Goal: Contribute content: Contribute content

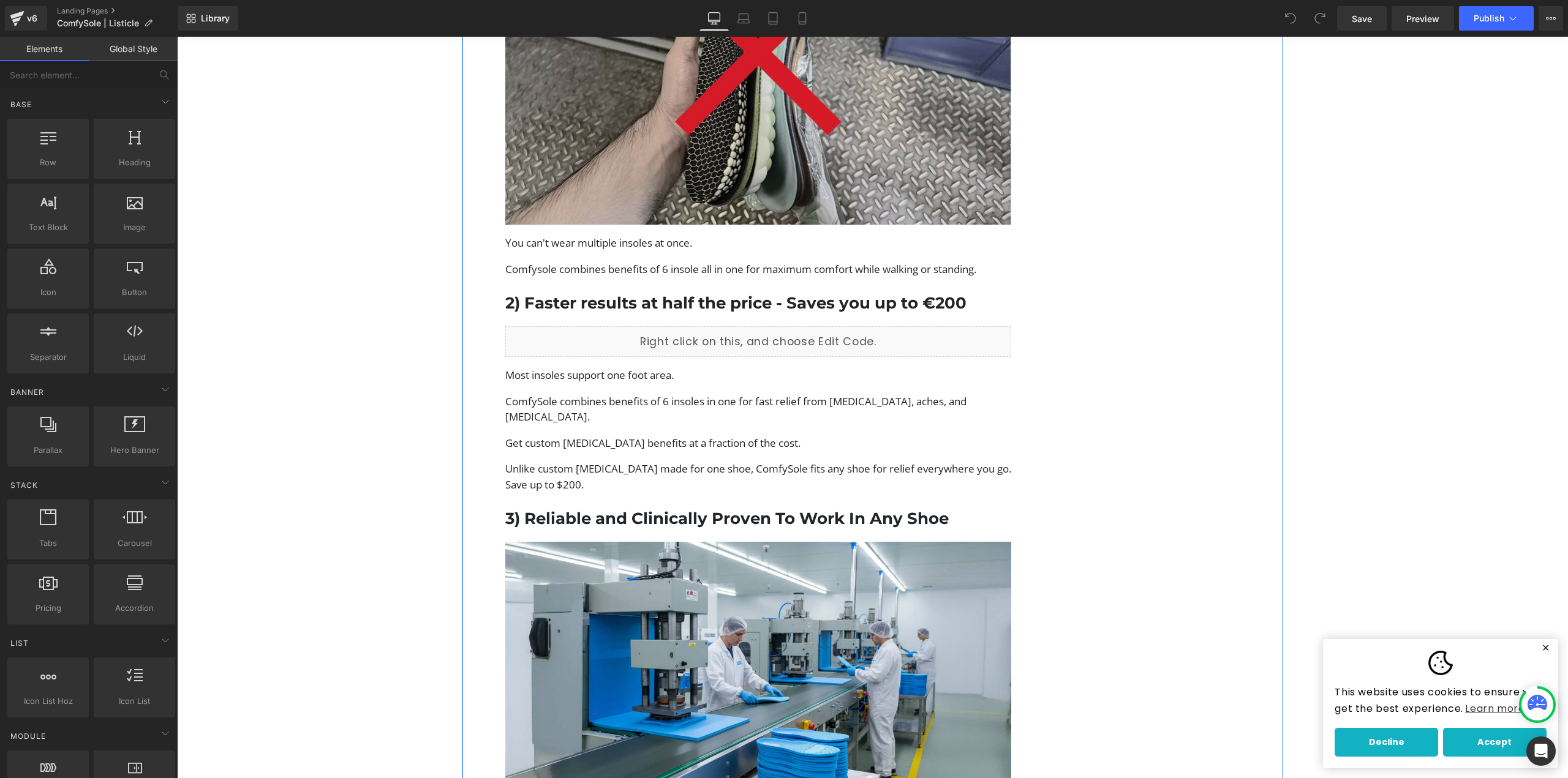
scroll to position [1164, 0]
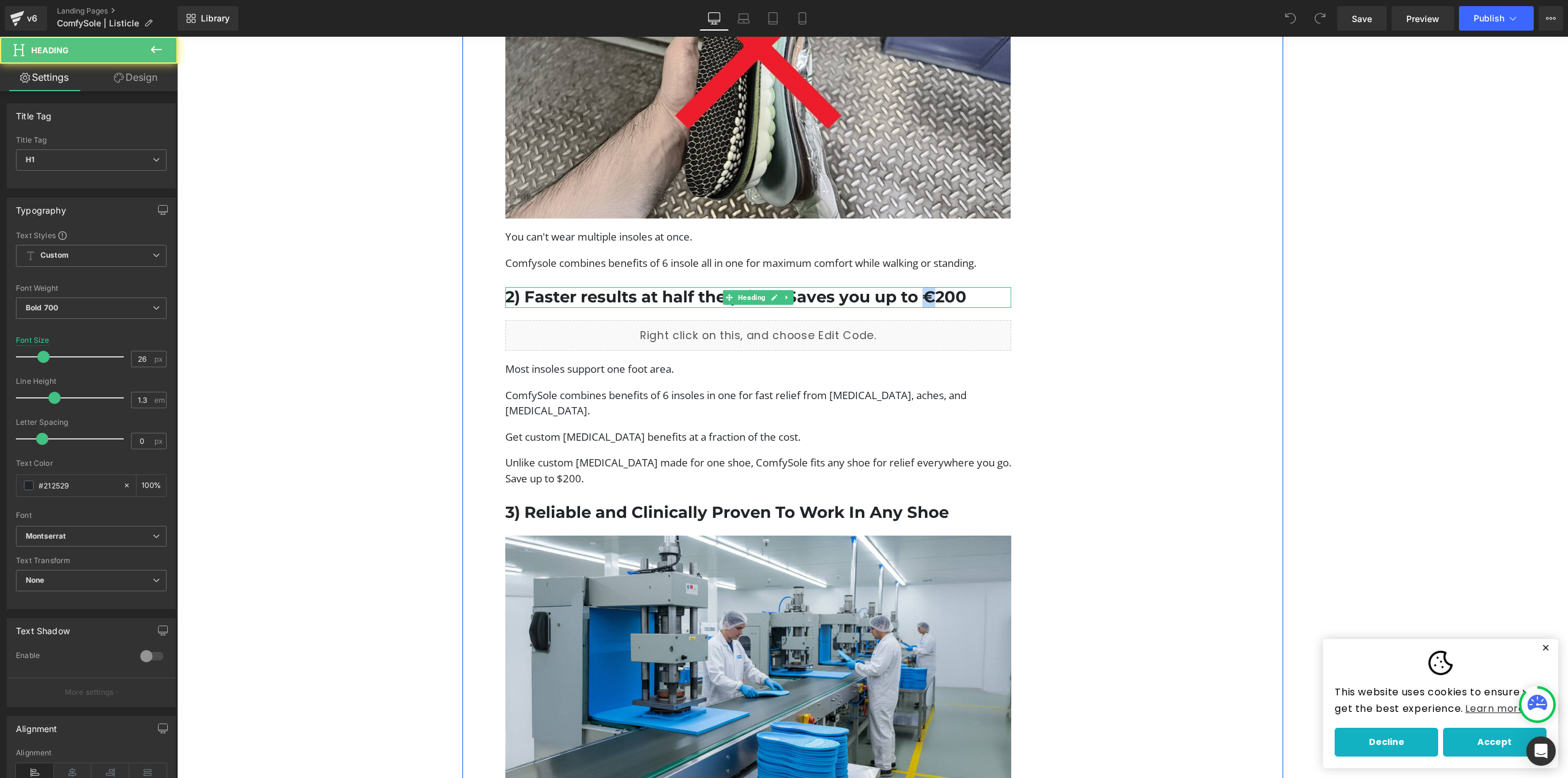
drag, startPoint x: 931, startPoint y: 295, endPoint x: 922, endPoint y: 297, distance: 9.2
click at [922, 297] on h1 "2) Faster results at half the price - Saves you up to €200" at bounding box center [758, 297] width 507 height 21
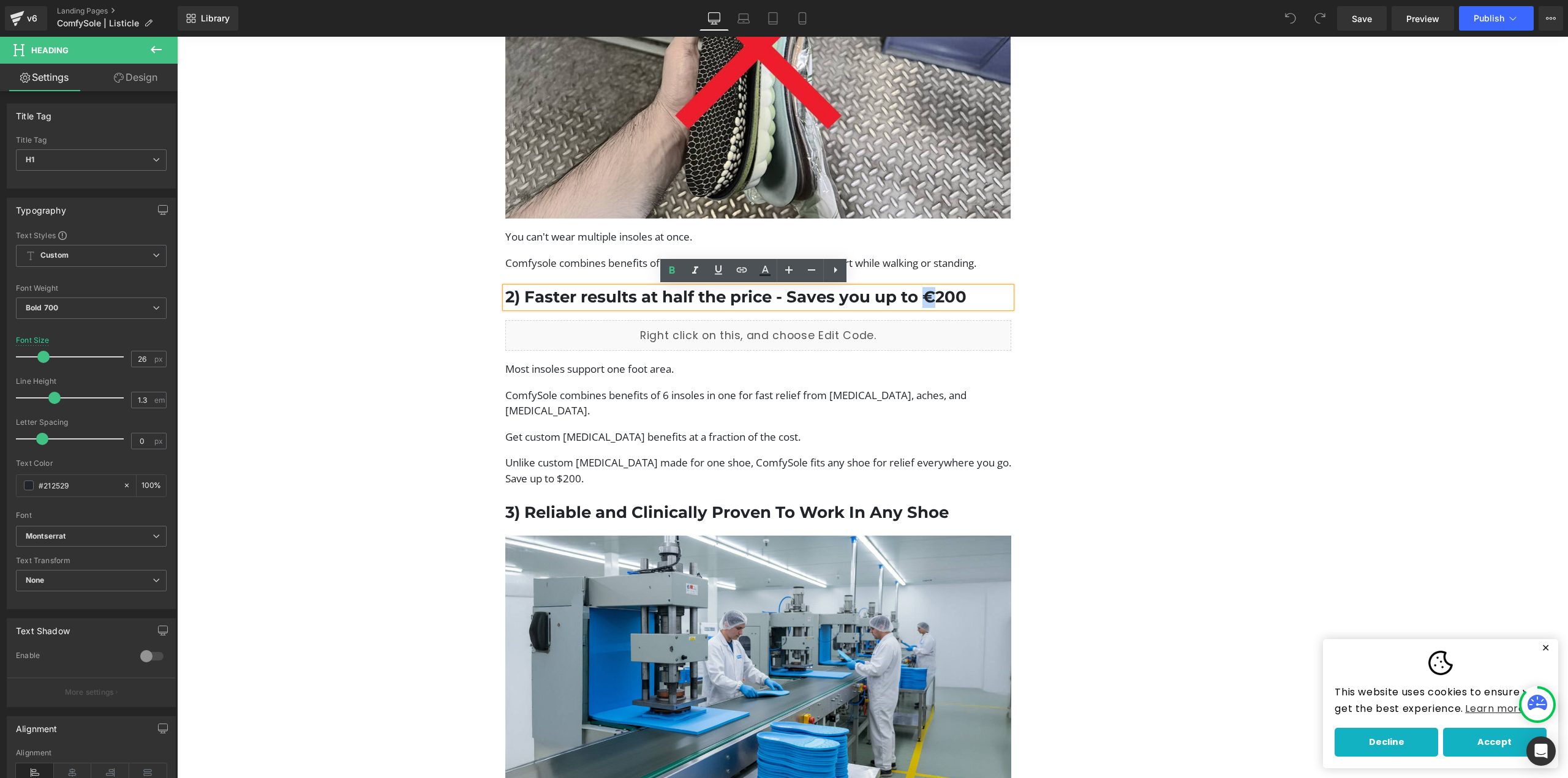
paste div
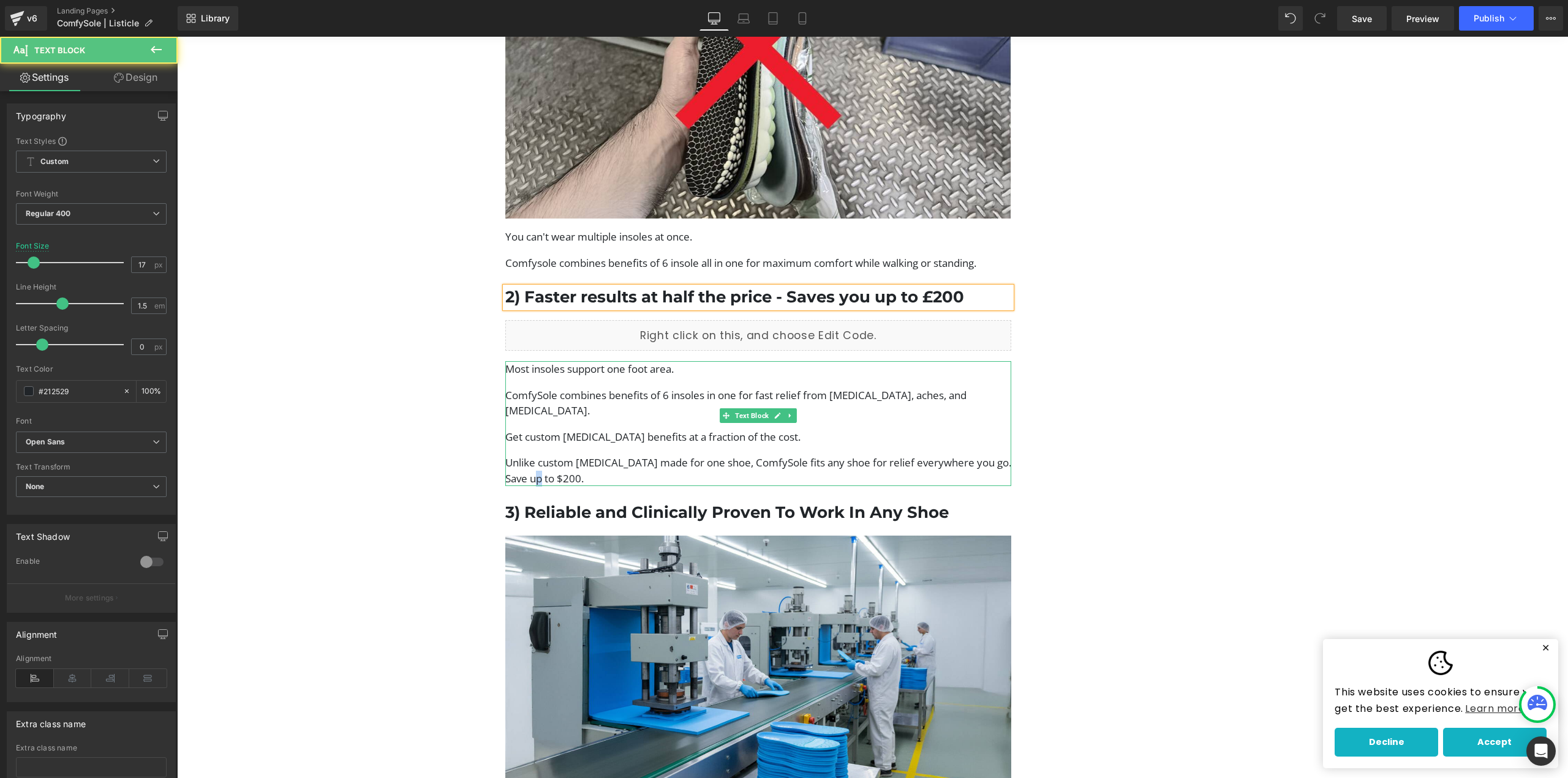
click at [528, 462] on p "Unlike custom [MEDICAL_DATA] made for one shoe, ComfySole fits any shoe for rel…" at bounding box center [758, 470] width 507 height 31
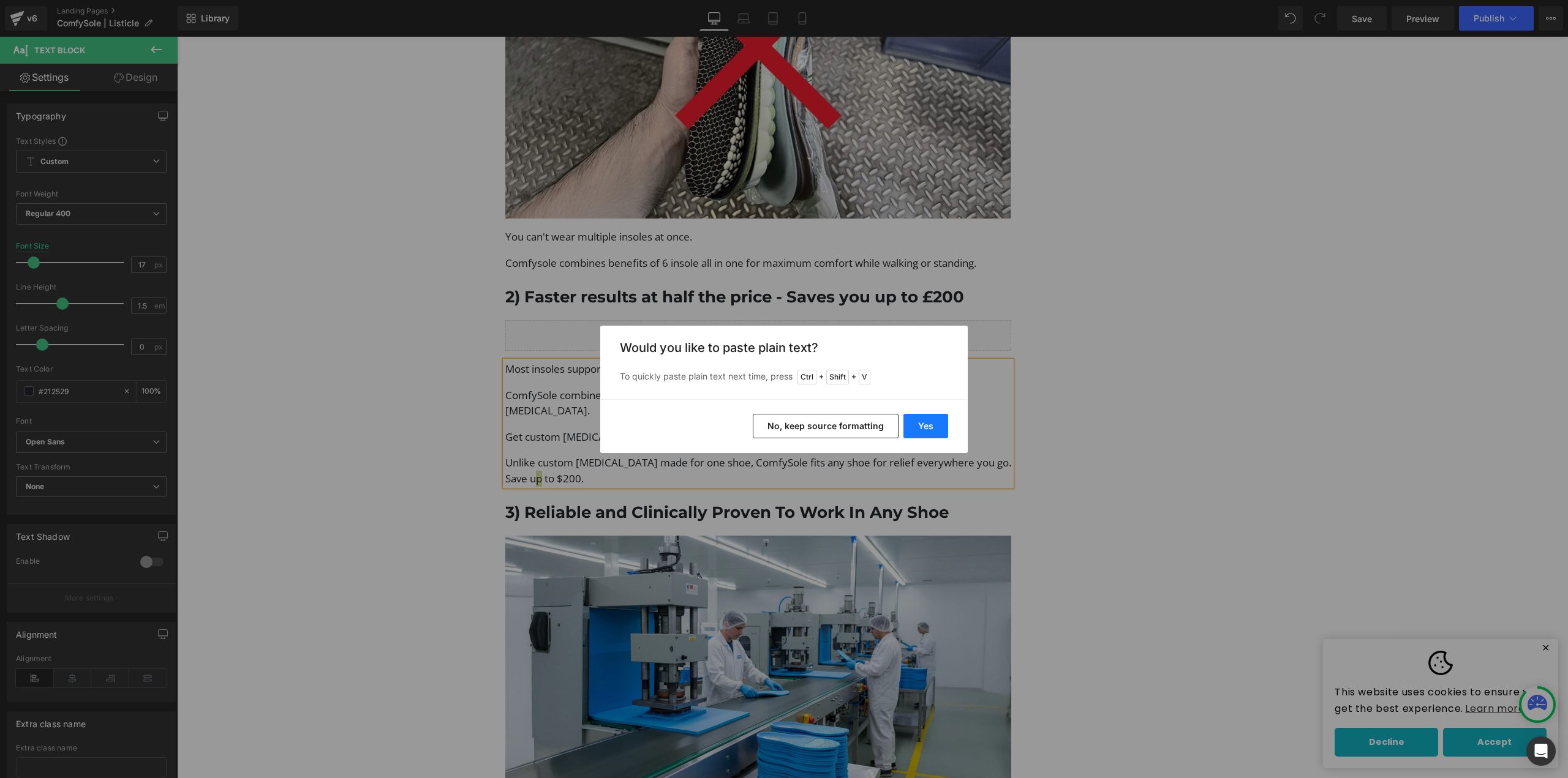
click at [939, 424] on button "Yes" at bounding box center [926, 426] width 45 height 24
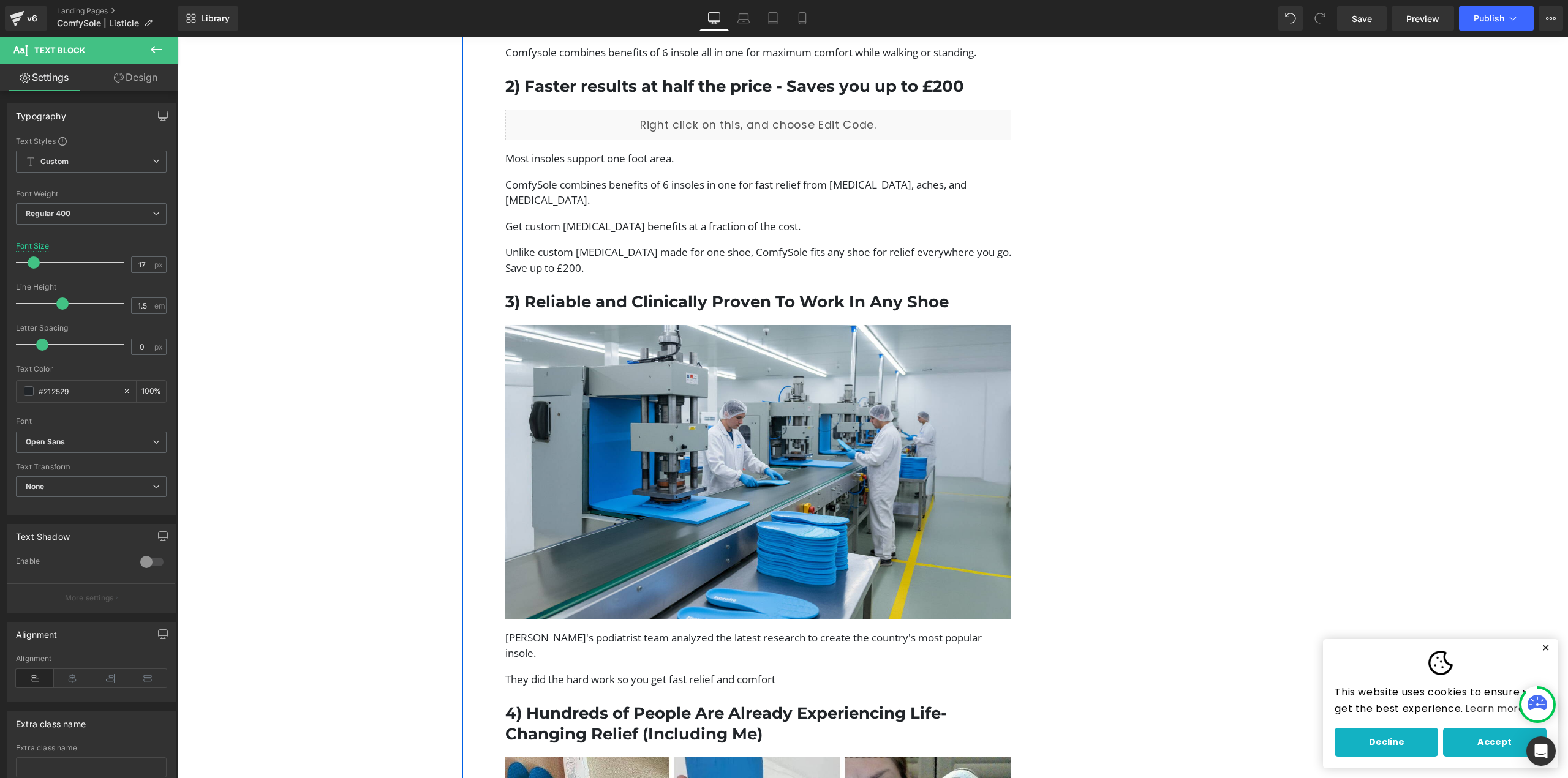
scroll to position [1470, 0]
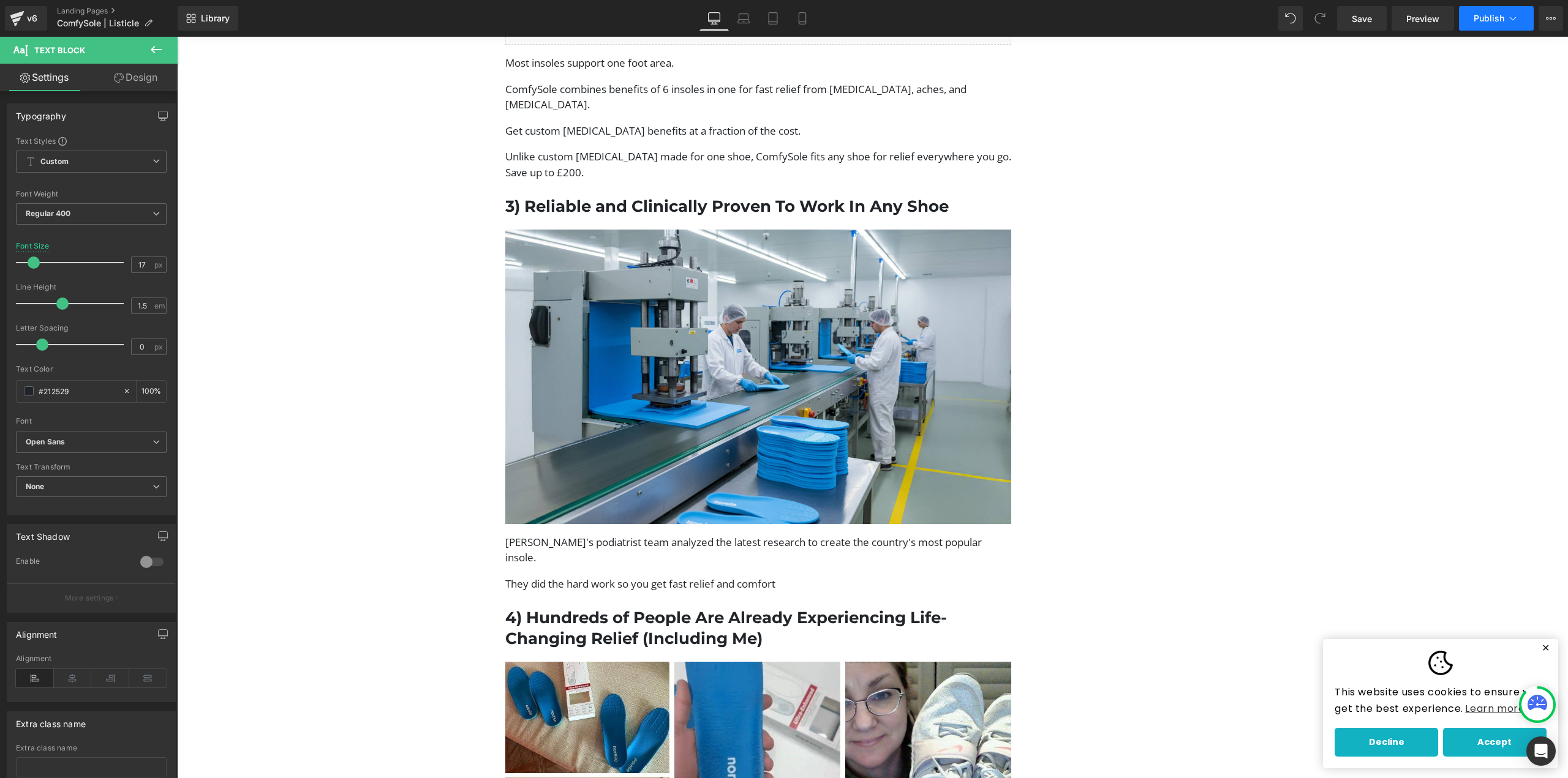
click at [1492, 17] on span "Publish" at bounding box center [1488, 18] width 30 height 10
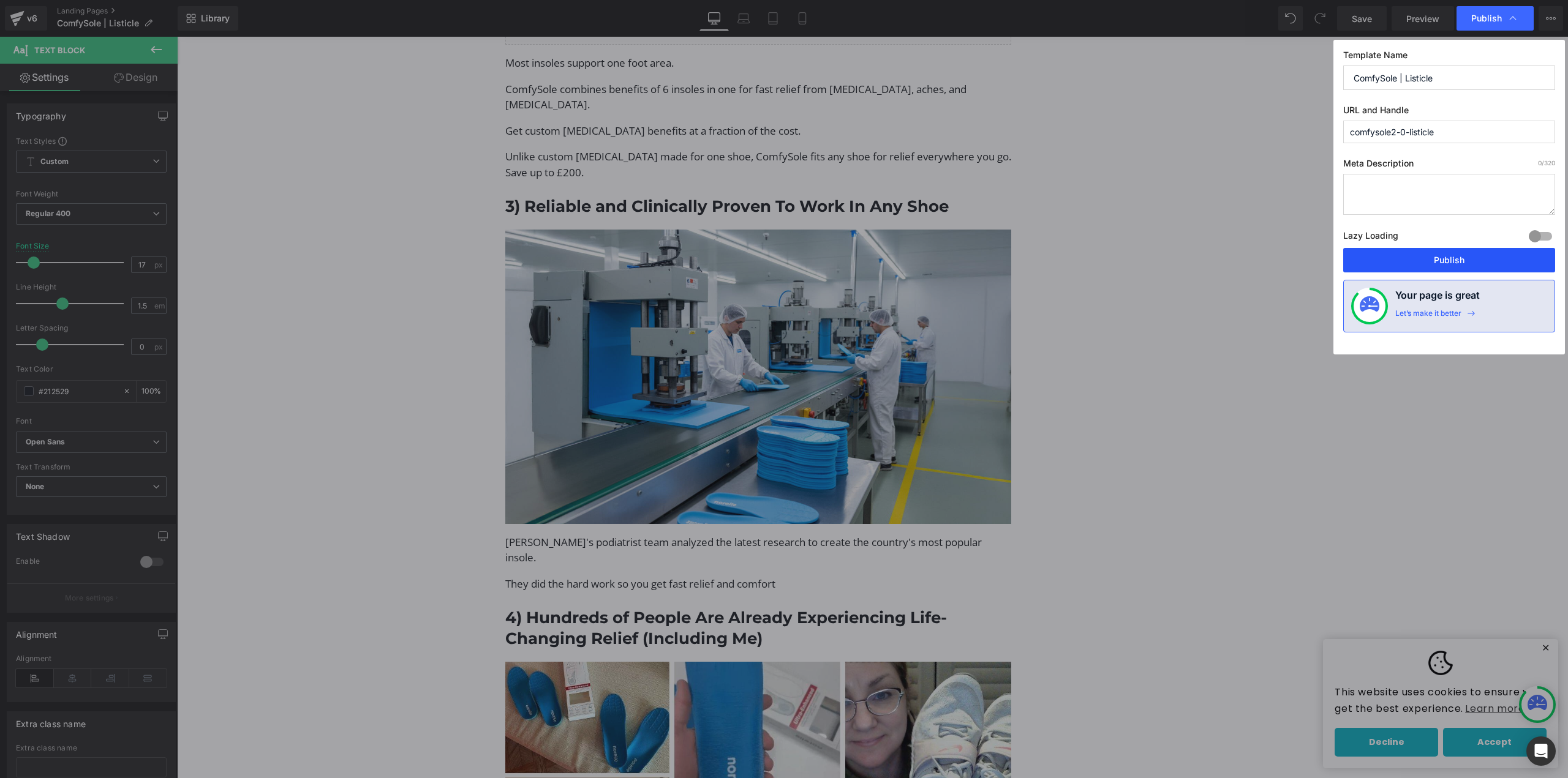
click at [1400, 257] on button "Publish" at bounding box center [1449, 260] width 212 height 24
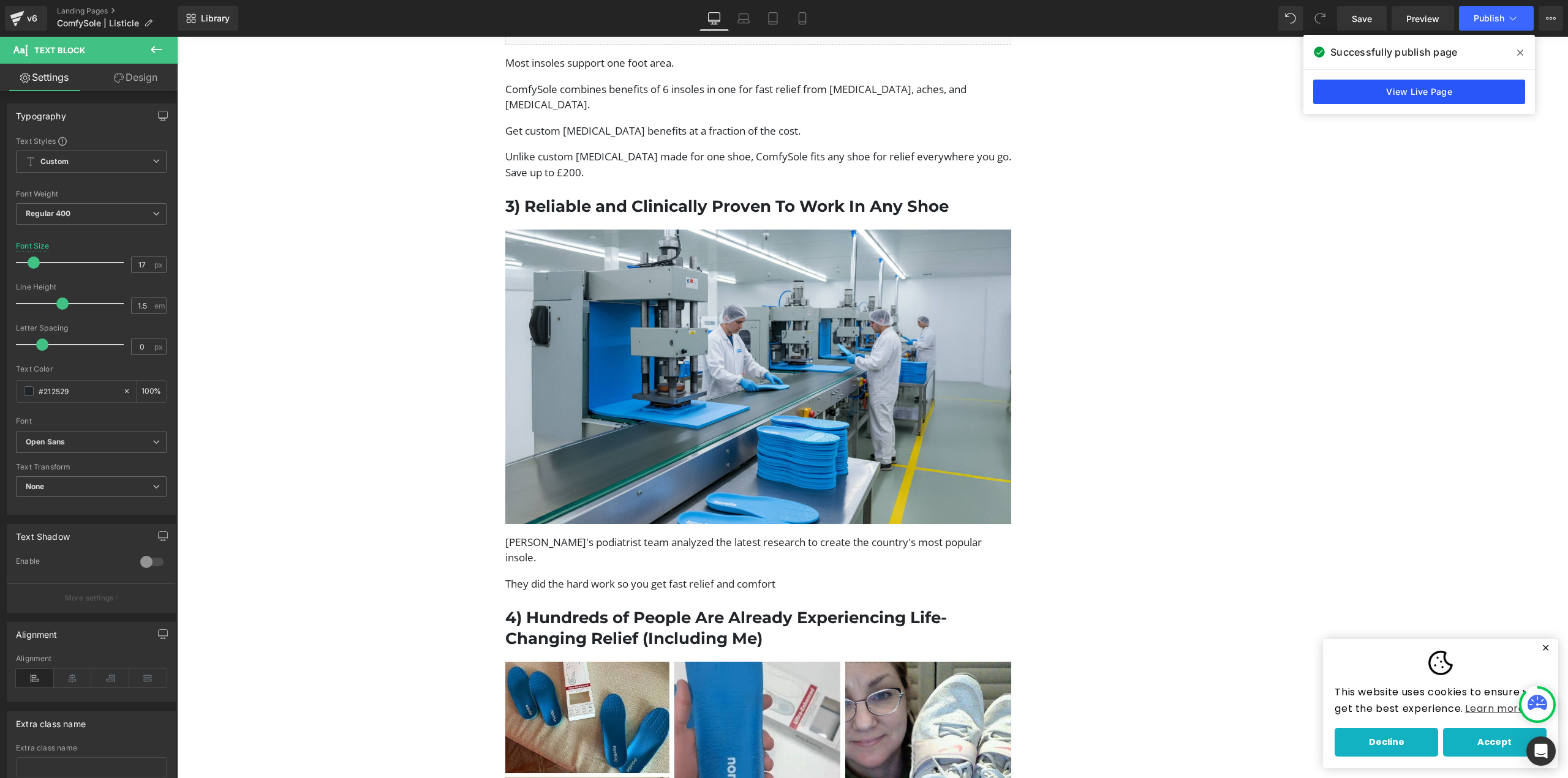
click at [1347, 98] on link "View Live Page" at bounding box center [1418, 92] width 212 height 24
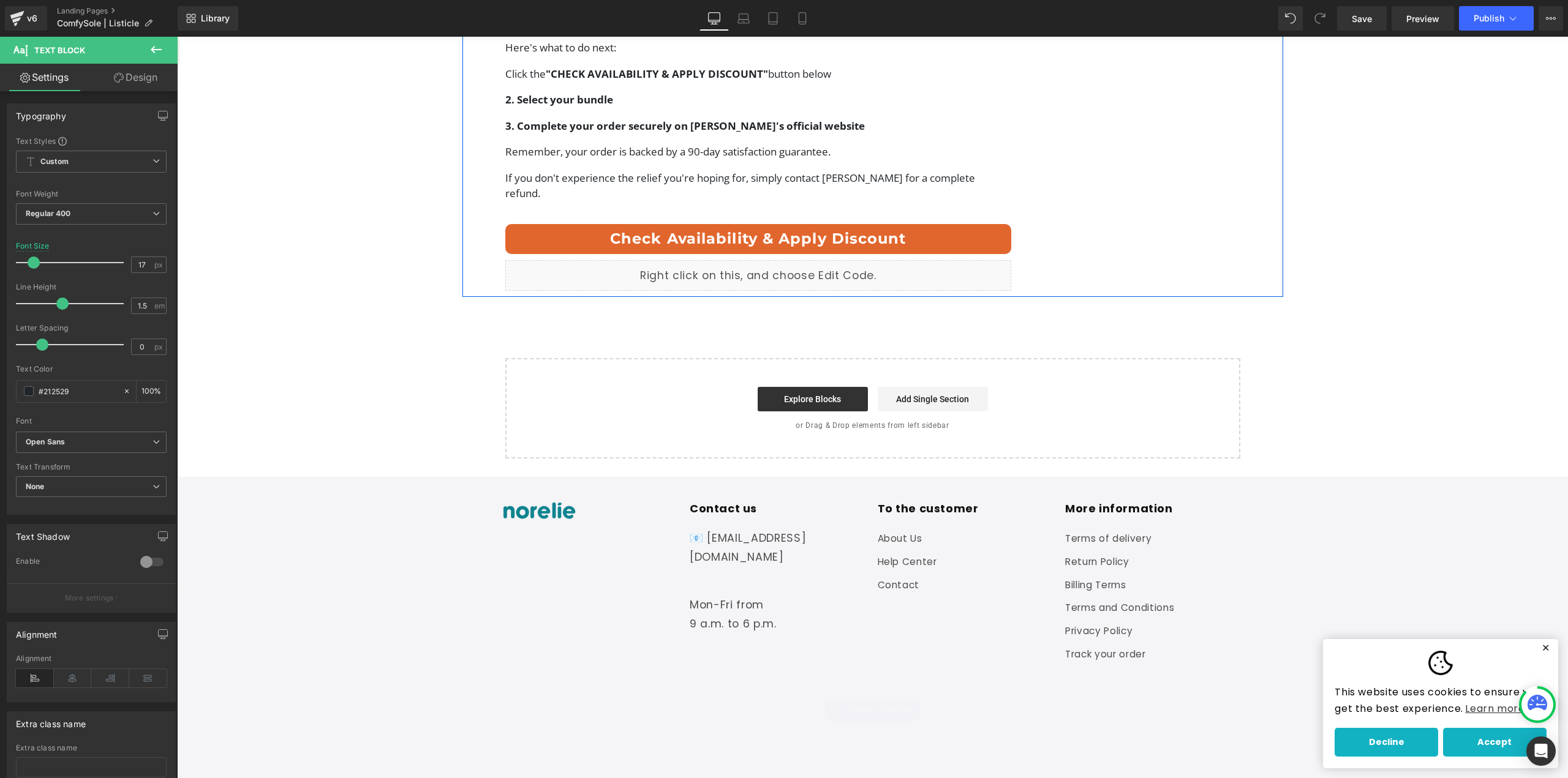
scroll to position [4942, 0]
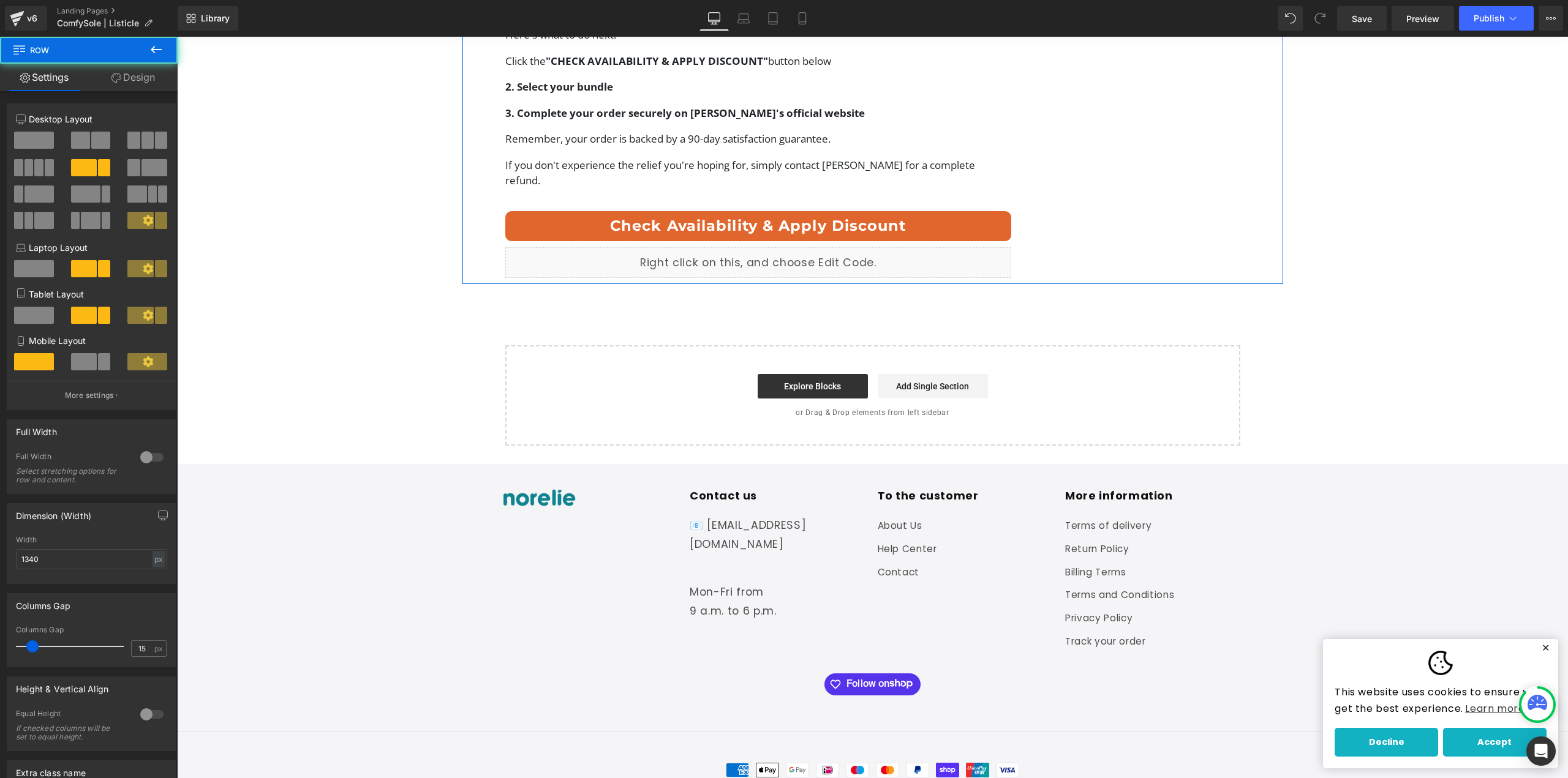
drag, startPoint x: 133, startPoint y: 80, endPoint x: 132, endPoint y: 120, distance: 40.0
click at [133, 80] on link "Design" at bounding box center [133, 78] width 89 height 28
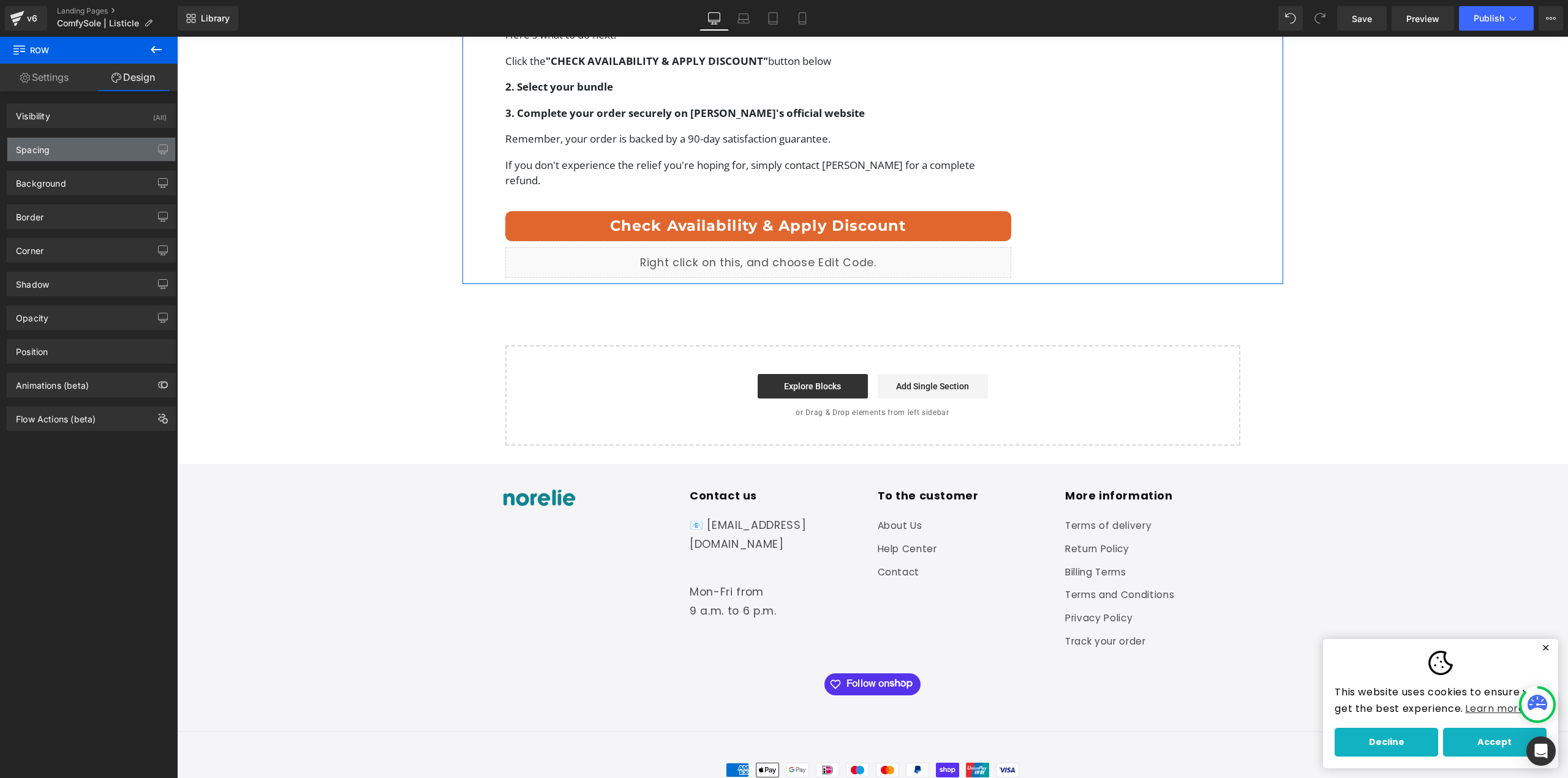
click at [93, 150] on div "Spacing" at bounding box center [91, 149] width 168 height 23
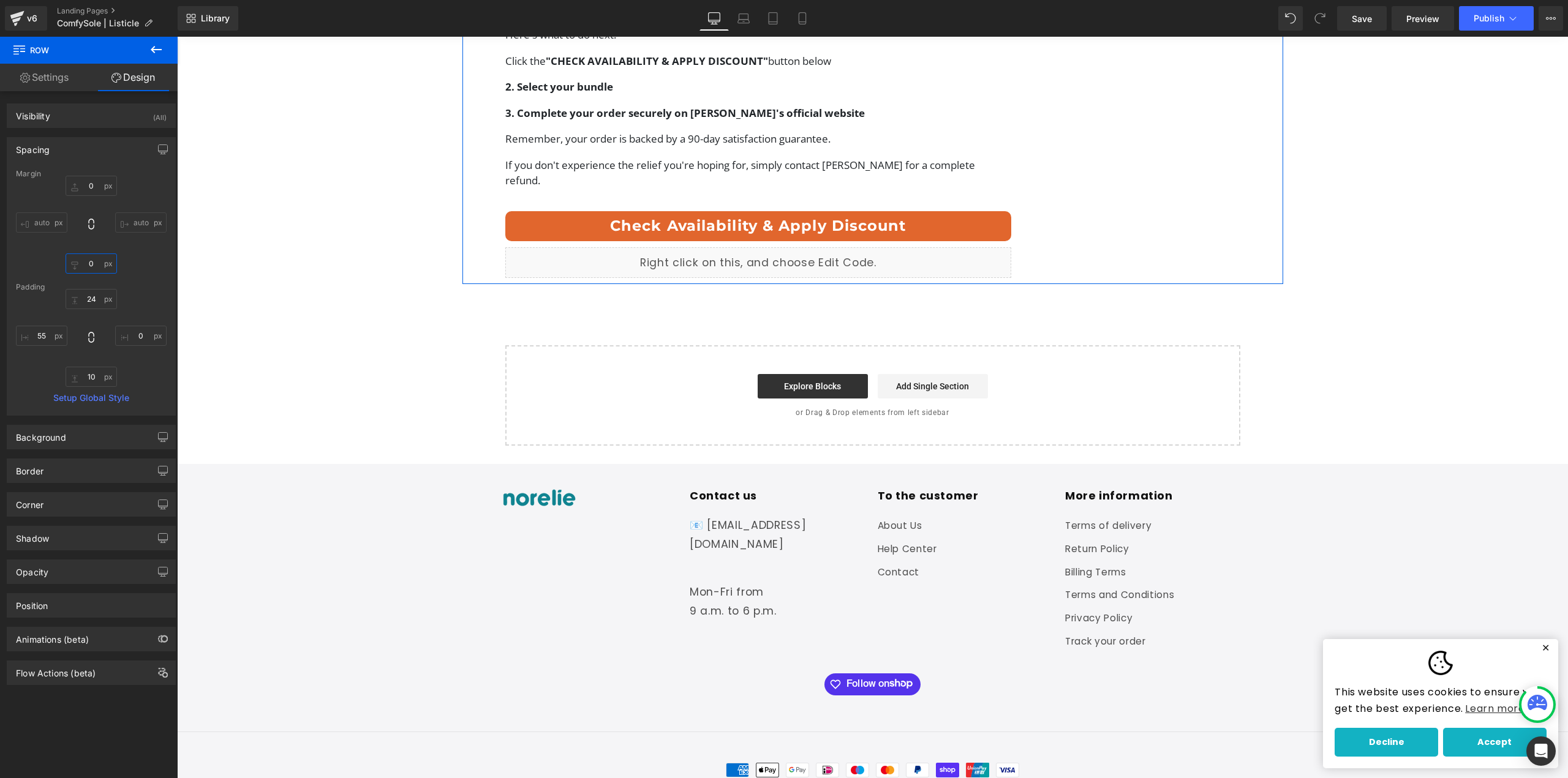
click at [99, 265] on input "0" at bounding box center [91, 263] width 51 height 20
type input "56"
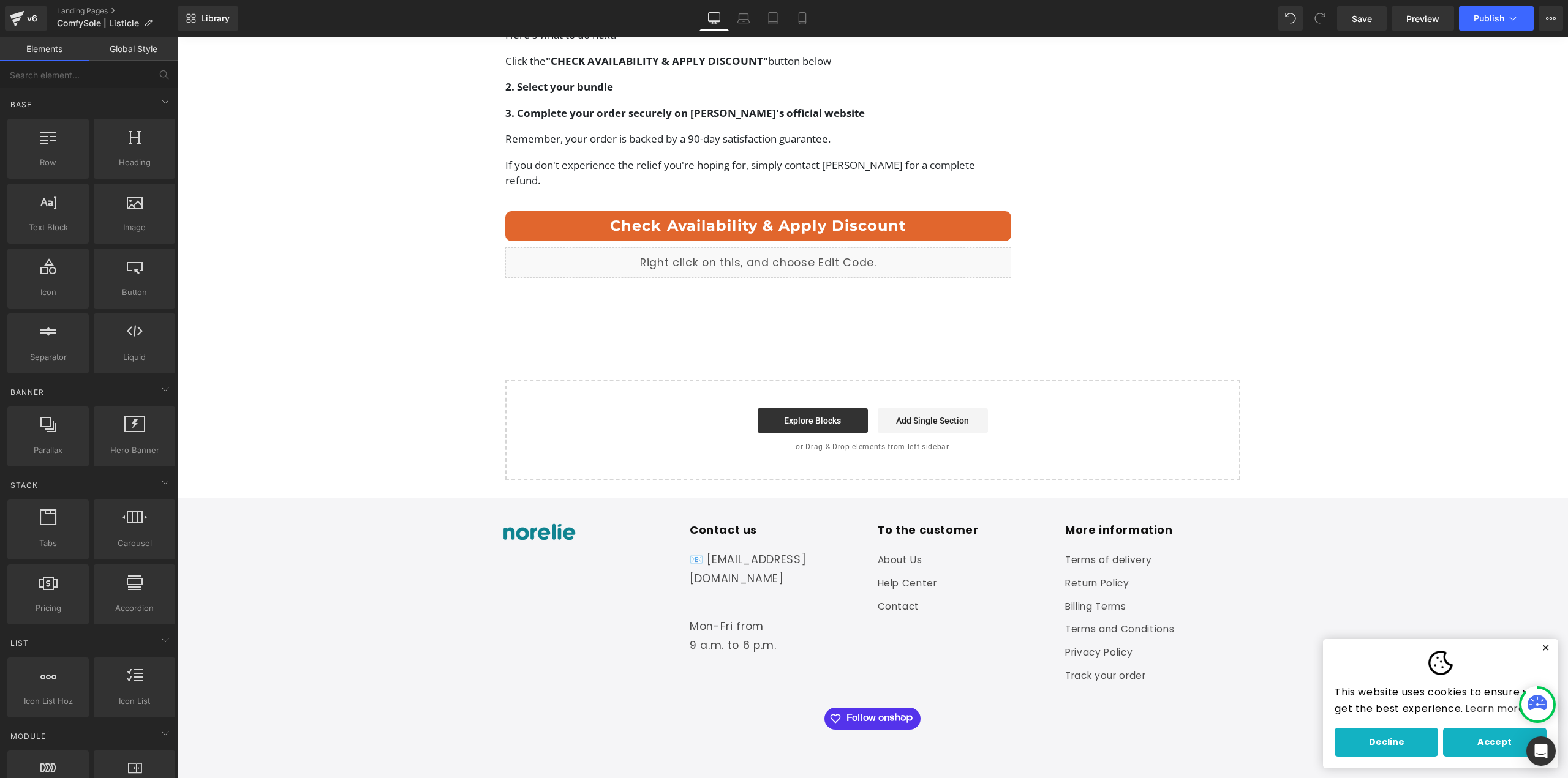
click at [1481, 19] on span "Publish" at bounding box center [1488, 18] width 30 height 10
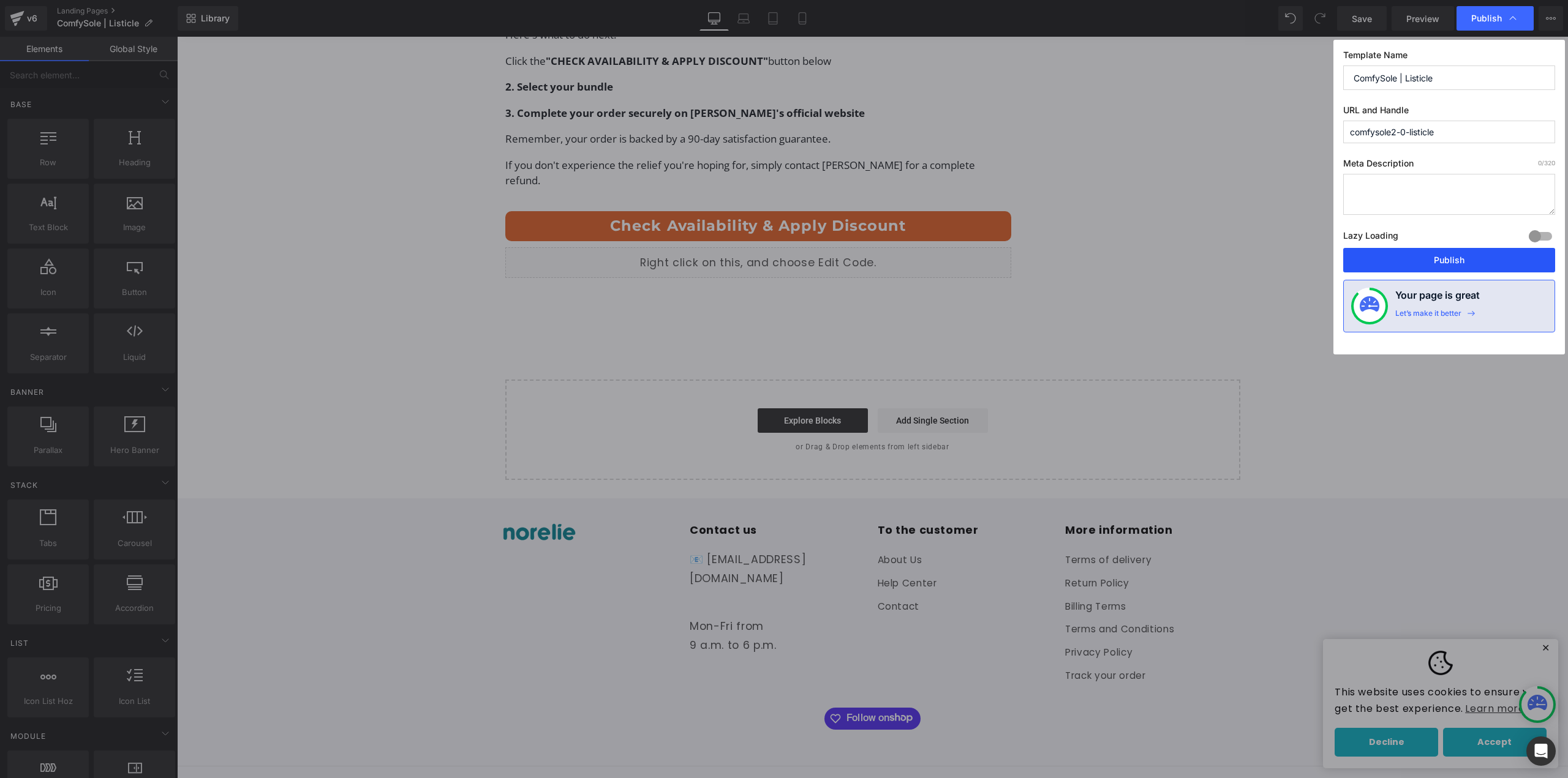
click at [1416, 252] on button "Publish" at bounding box center [1449, 260] width 212 height 24
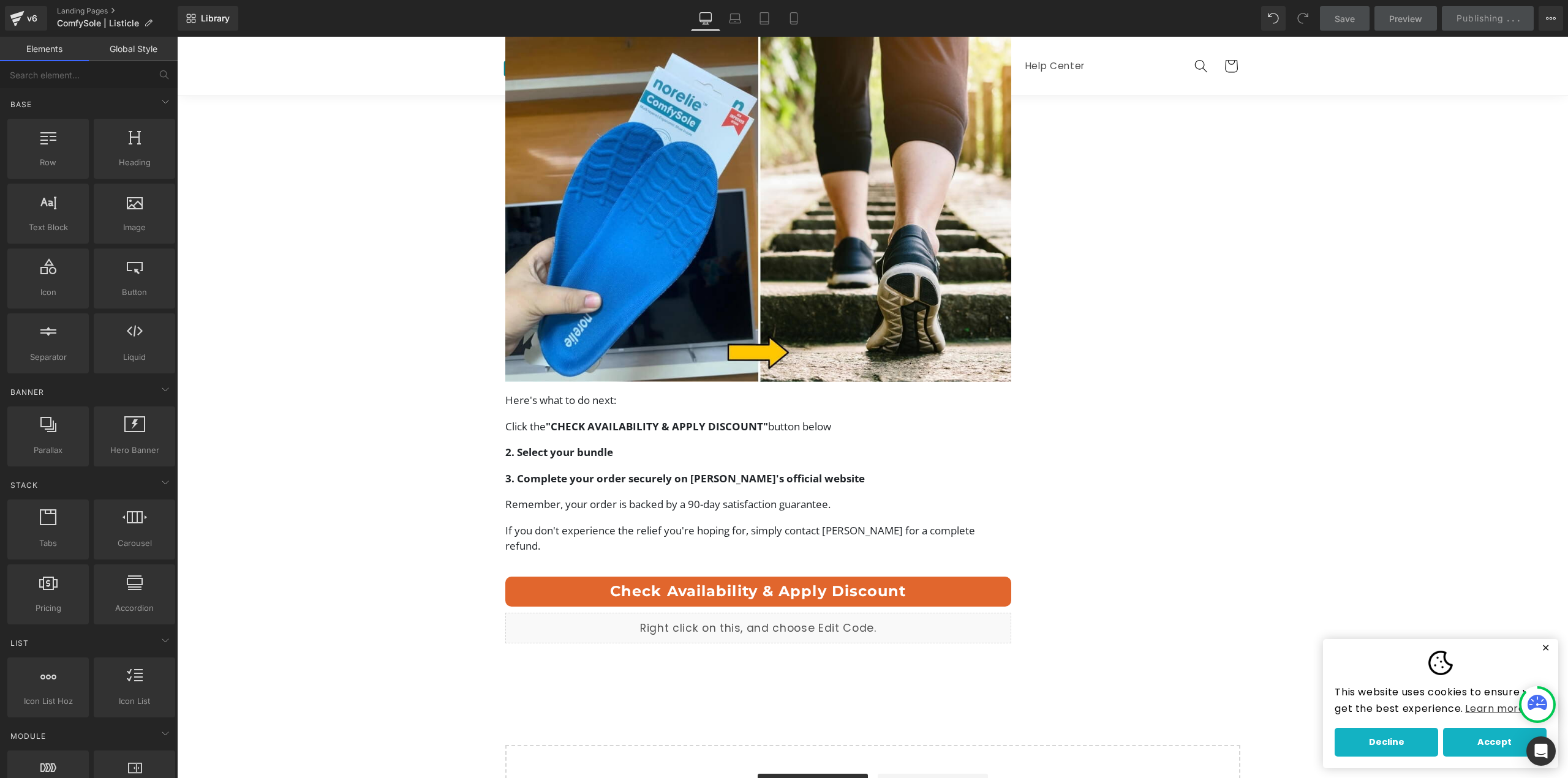
scroll to position [4575, 0]
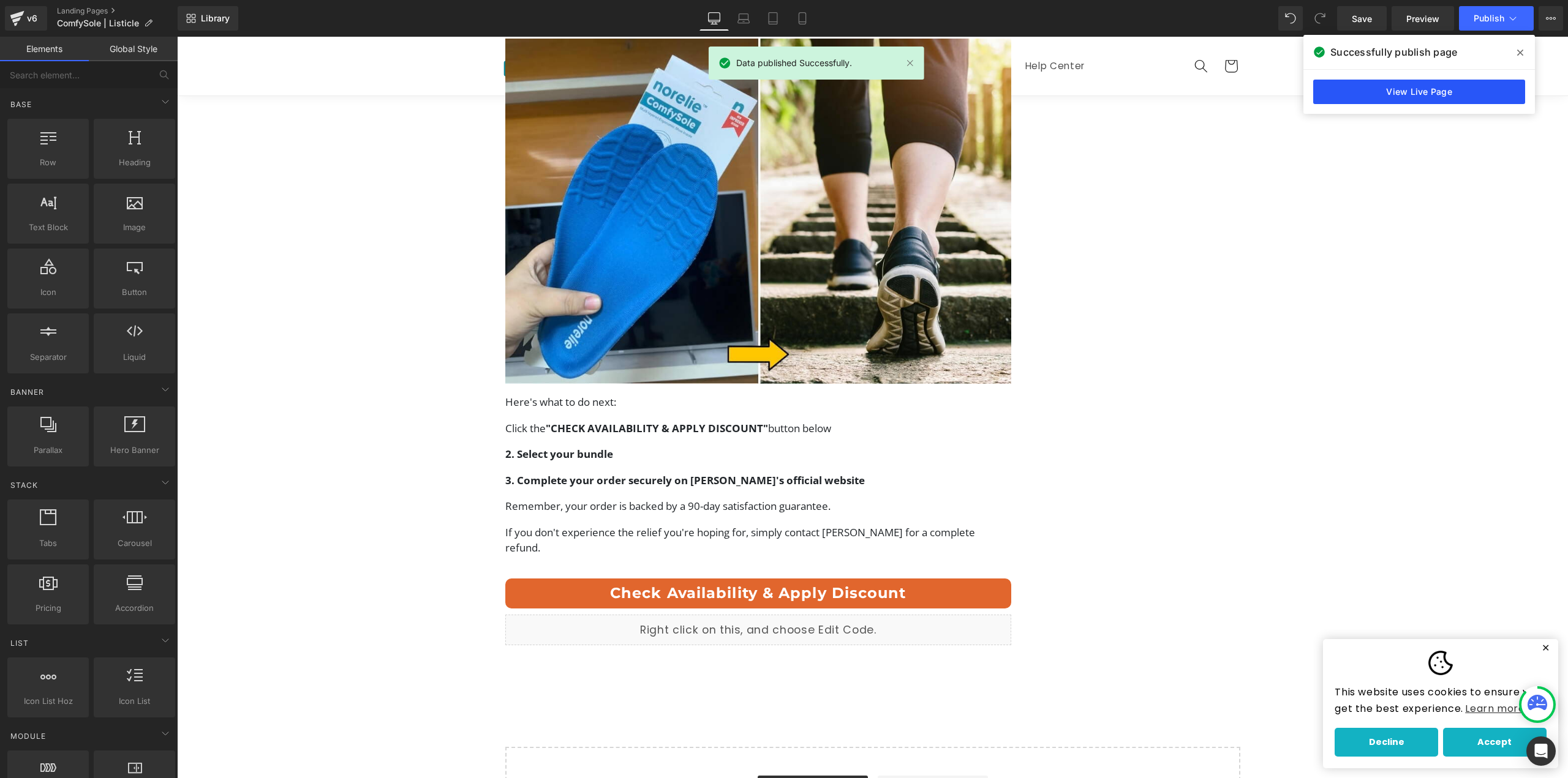
click at [1365, 80] on link "View Live Page" at bounding box center [1418, 92] width 212 height 24
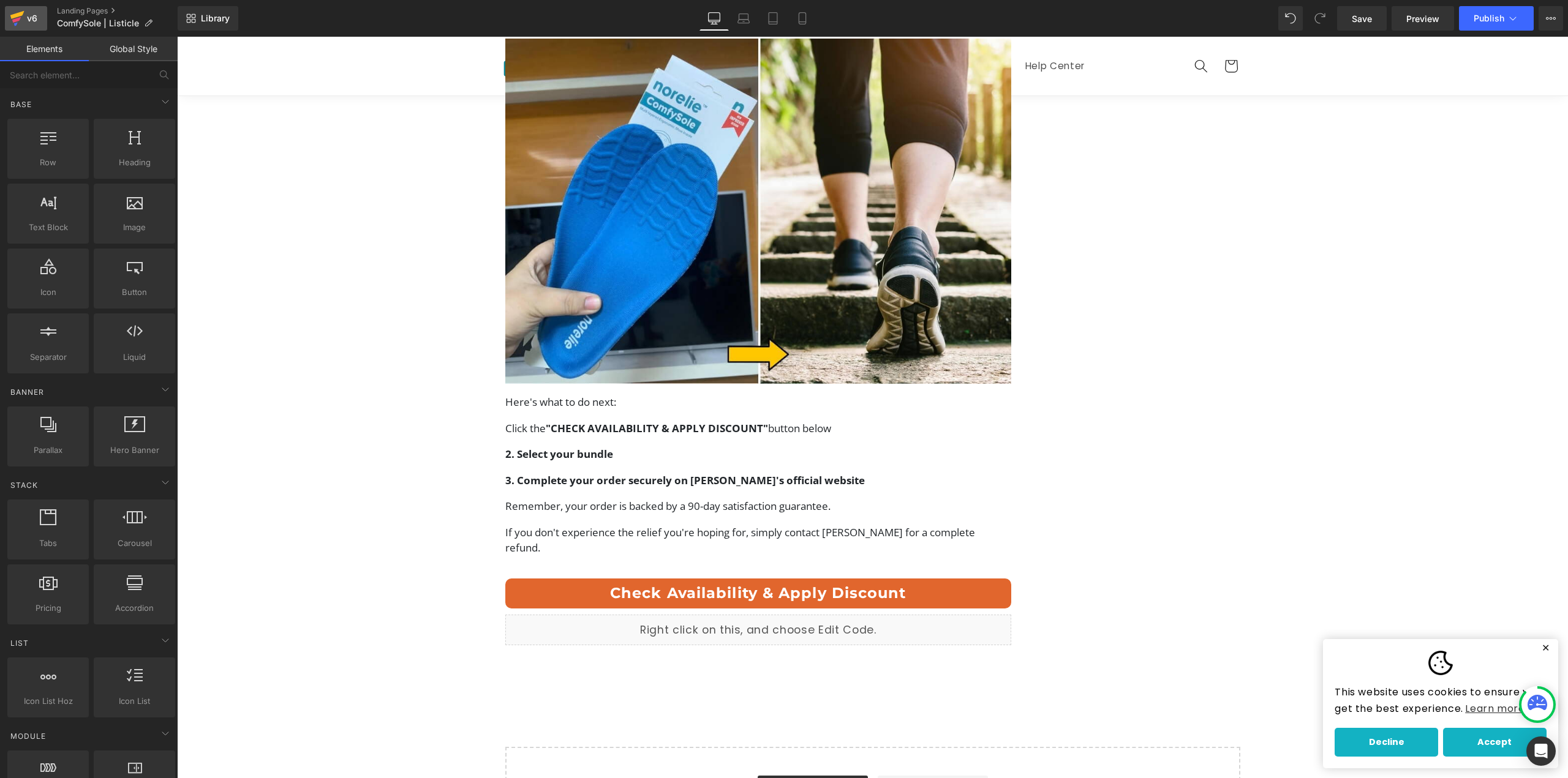
click at [23, 18] on icon at bounding box center [16, 18] width 15 height 30
